Goal: Check status: Check status

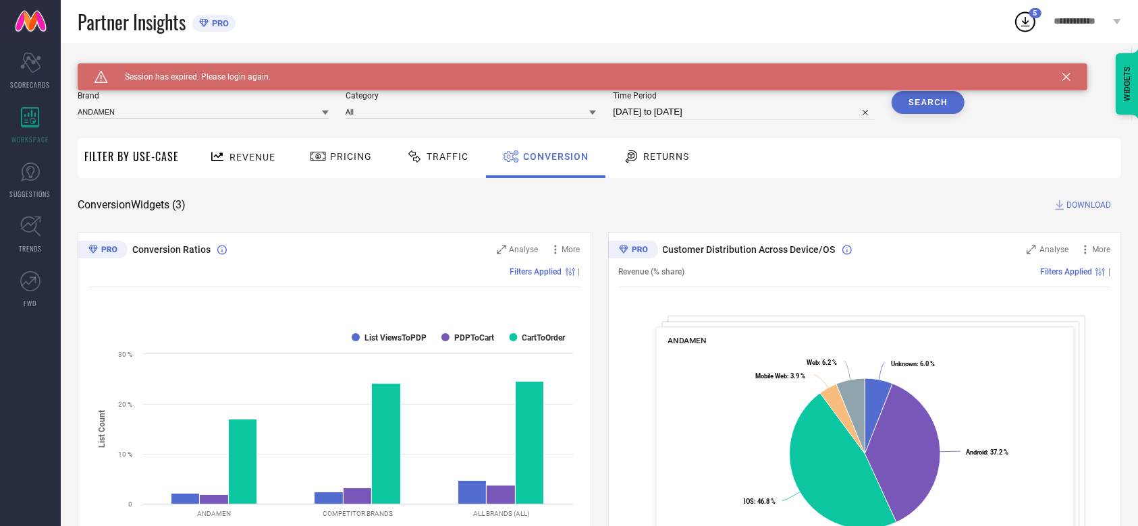
click at [635, 115] on input "[DATE] to [DATE]" at bounding box center [744, 112] width 262 height 16
select select "6"
select select "2025"
select select "7"
select select "2025"
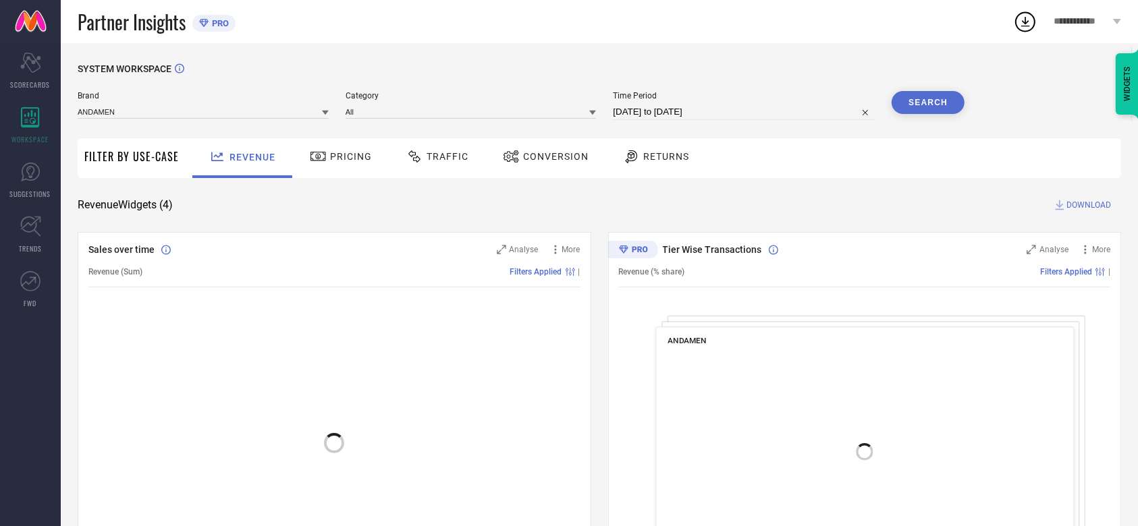
select select "6"
select select "2025"
select select "7"
select select "2025"
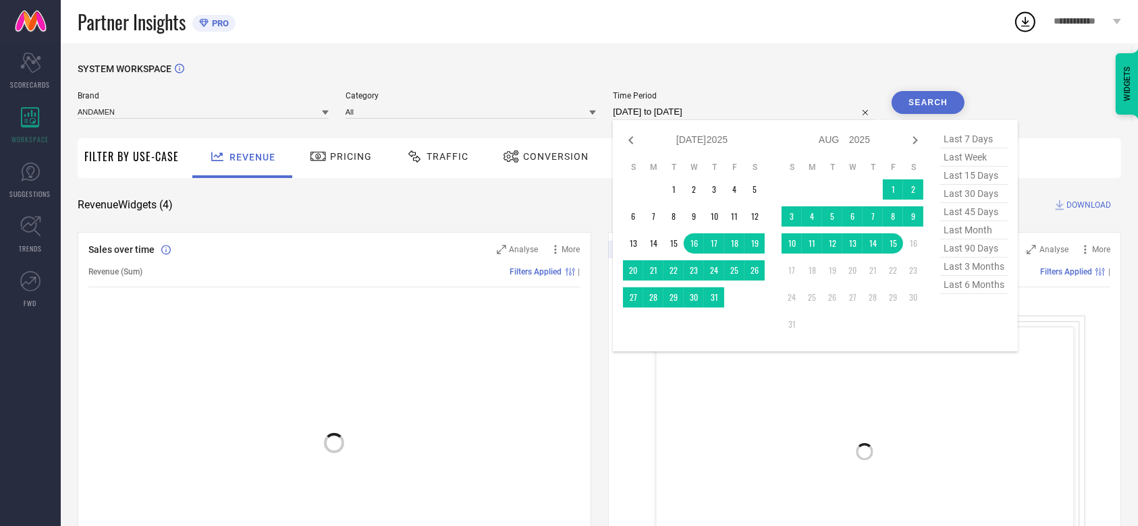
click at [702, 109] on input "[DATE] to [DATE]" at bounding box center [744, 112] width 262 height 16
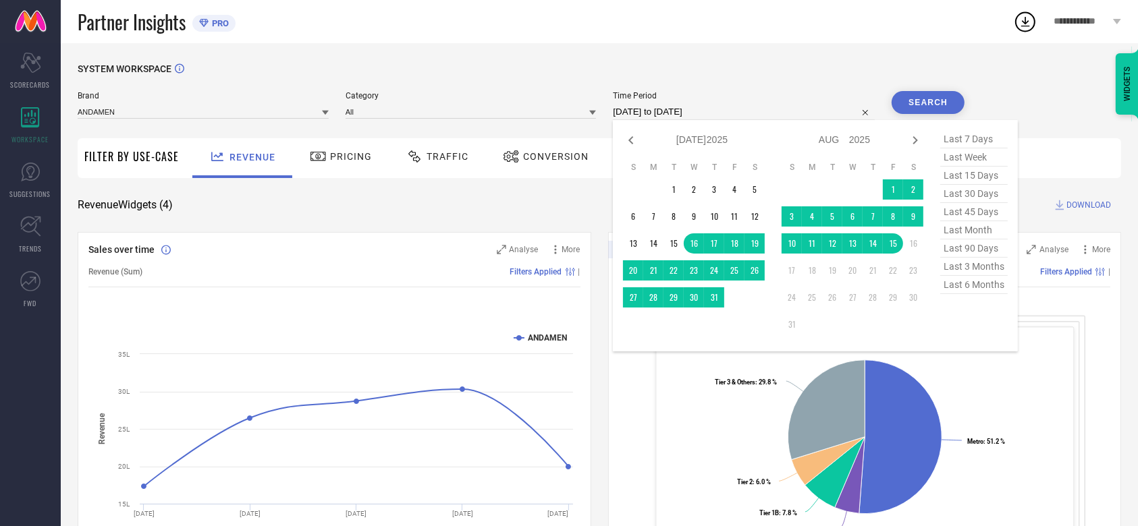
click at [796, 84] on div "SYSTEM WORKSPACE" at bounding box center [599, 77] width 1043 height 28
